Goal: Task Accomplishment & Management: Complete application form

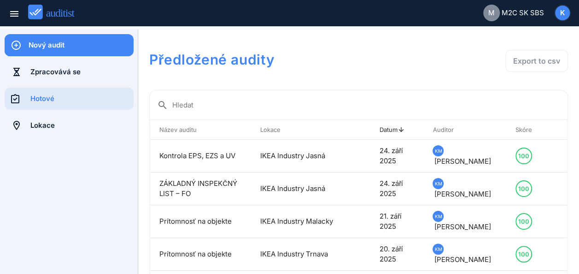
drag, startPoint x: 0, startPoint y: 0, endPoint x: 300, endPoint y: 6, distance: 299.6
click at [300, 6] on div "menu M M2C SK SBS K" at bounding box center [289, 13] width 579 height 26
click at [63, 41] on div "Nový audit" at bounding box center [81, 45] width 105 height 10
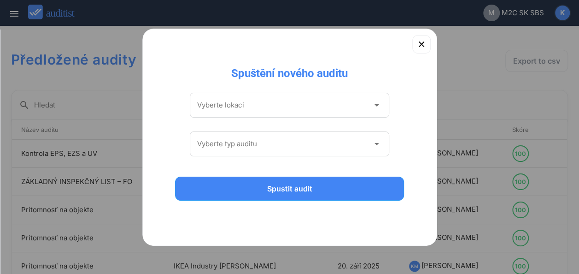
click at [378, 106] on icon "arrow_drop_down" at bounding box center [376, 105] width 11 height 11
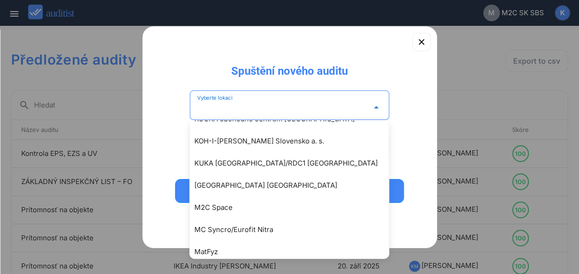
scroll to position [1186, 0]
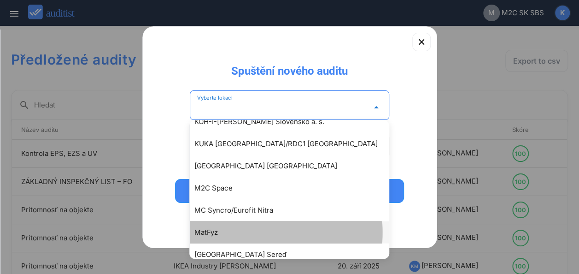
click at [206, 233] on div "MatFyz" at bounding box center [293, 232] width 199 height 11
type input "******"
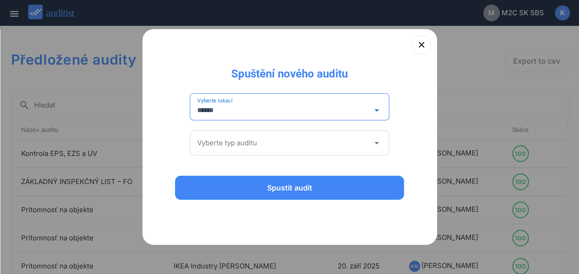
click at [377, 144] on icon "arrow_drop_down" at bounding box center [376, 142] width 11 height 11
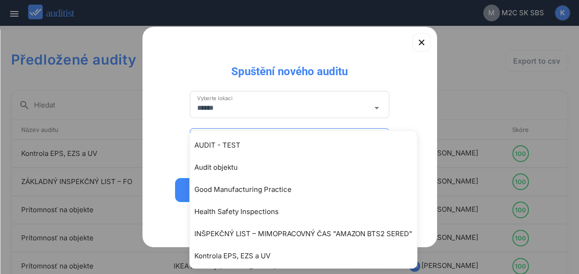
scroll to position [91, 0]
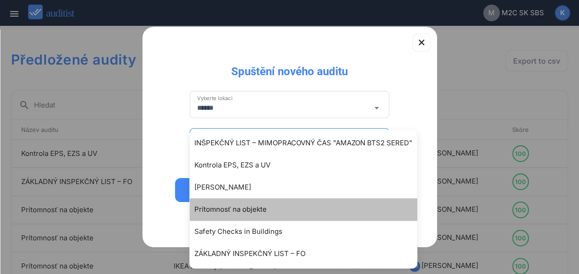
click at [251, 209] on div "Prítomnosť na objekte" at bounding box center [307, 209] width 227 height 11
type input "**********"
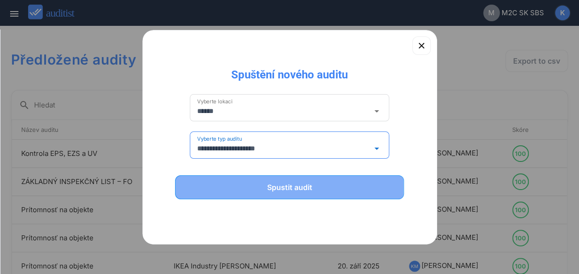
click at [300, 184] on div "Spustit audit" at bounding box center [290, 187] width 206 height 11
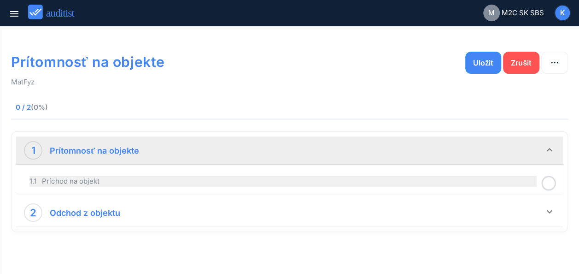
click at [440, 178] on div "1.1 Príchod na objekt" at bounding box center [282, 181] width 507 height 11
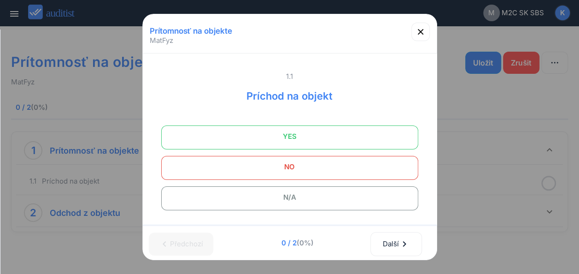
click at [327, 141] on span "YES" at bounding box center [290, 136] width 234 height 18
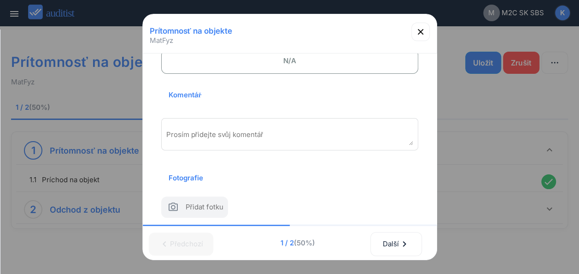
scroll to position [138, 0]
click at [336, 243] on div "chevron_left [GEOGRAPHIC_DATA] 1 / 2 (50%) Další chevron_right" at bounding box center [290, 243] width 294 height 34
click at [185, 126] on div "Prosím přidejte svůj komentář" at bounding box center [289, 133] width 257 height 32
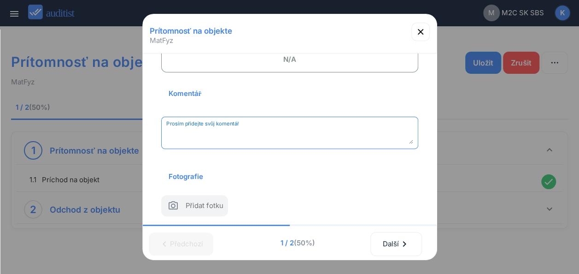
paste textarea "**********"
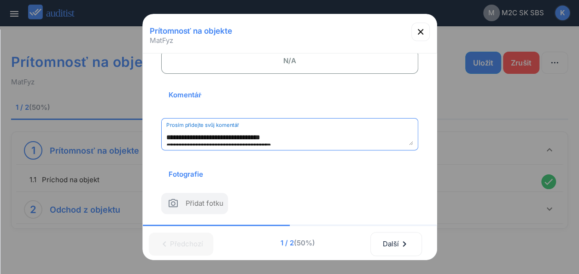
scroll to position [96, 0]
type textarea "**********"
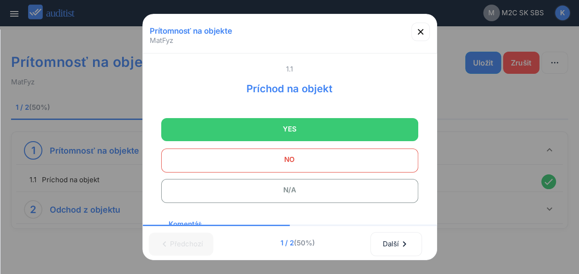
scroll to position [0, 0]
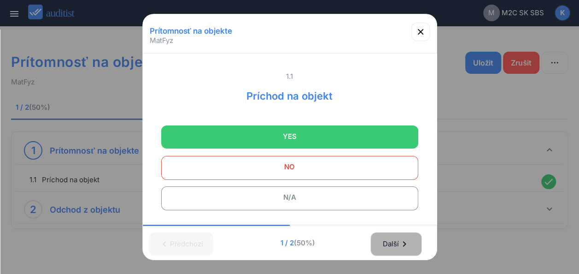
click at [400, 234] on div "Další chevron_right" at bounding box center [396, 244] width 28 height 20
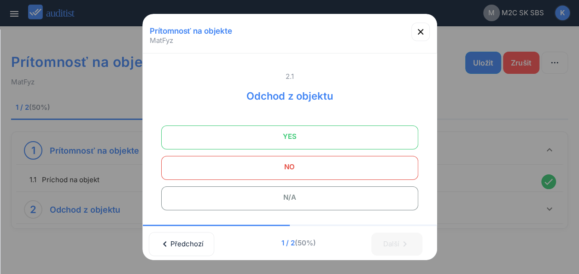
click at [318, 131] on span "YES" at bounding box center [290, 136] width 234 height 18
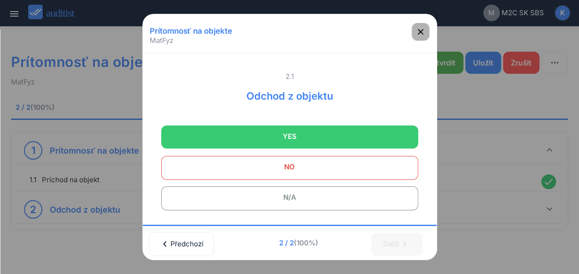
click at [421, 27] on icon "button" at bounding box center [420, 31] width 11 height 11
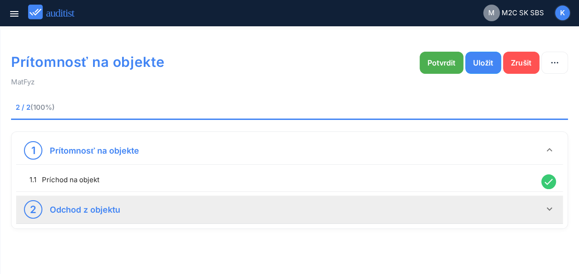
click at [548, 207] on icon "keyboard_arrow_down" at bounding box center [549, 208] width 11 height 11
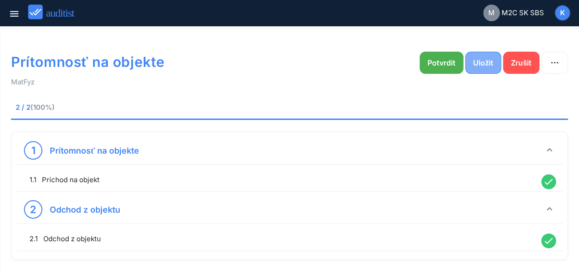
click at [480, 65] on div "Uložit" at bounding box center [483, 62] width 20 height 11
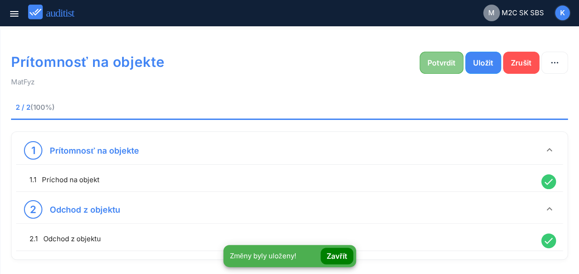
click at [436, 63] on div "Potvrdit" at bounding box center [442, 62] width 28 height 11
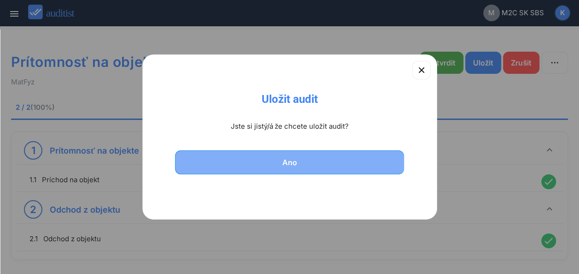
click at [298, 153] on button "Ano" at bounding box center [289, 162] width 229 height 24
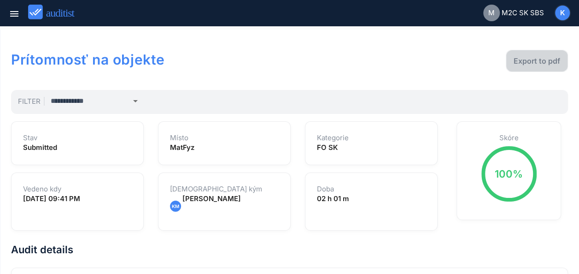
click at [542, 59] on div "Export to pdf" at bounding box center [537, 60] width 47 height 11
